Goal: Find specific page/section

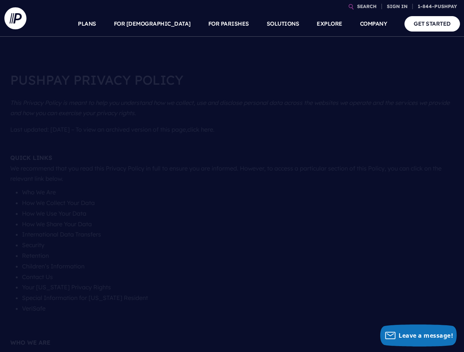
click at [232, 176] on section at bounding box center [232, 176] width 464 height 352
click at [366, 6] on link "SEARCH" at bounding box center [366, 6] width 25 height 13
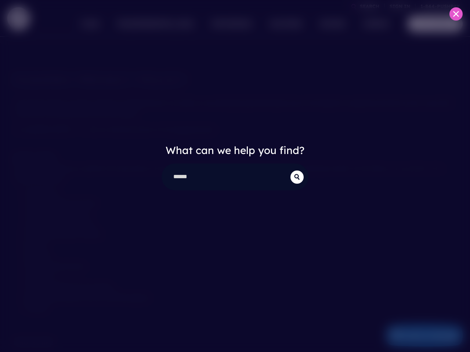
click at [397, 6] on div "What can we help you find?" at bounding box center [235, 176] width 470 height 352
click at [170, 24] on div "What can we help you find?" at bounding box center [235, 176] width 470 height 352
click at [228, 24] on div "What can we help you find?" at bounding box center [235, 176] width 470 height 352
click at [329, 24] on div "What can we help you find?" at bounding box center [235, 176] width 470 height 352
click at [373, 24] on div "What can we help you find?" at bounding box center [235, 176] width 470 height 352
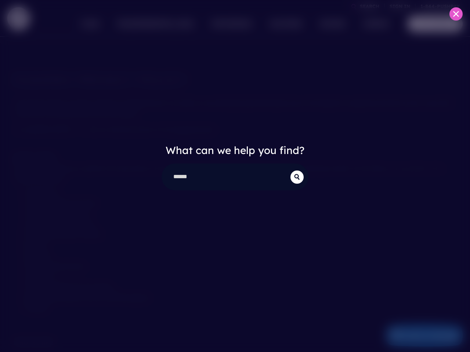
click at [418, 336] on div "What can we help you find?" at bounding box center [235, 176] width 470 height 352
